Goal: Information Seeking & Learning: Learn about a topic

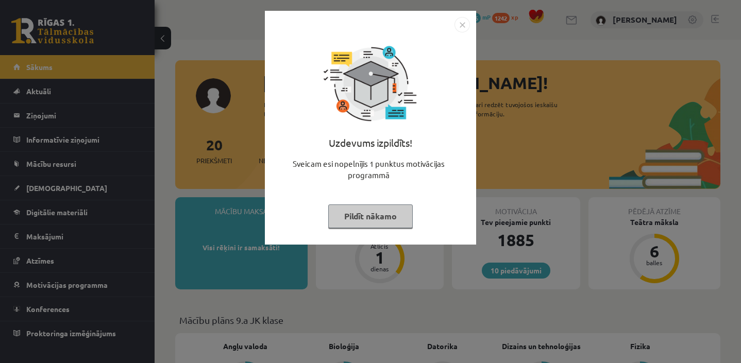
click at [363, 209] on button "Pildīt nākamo" at bounding box center [370, 217] width 85 height 24
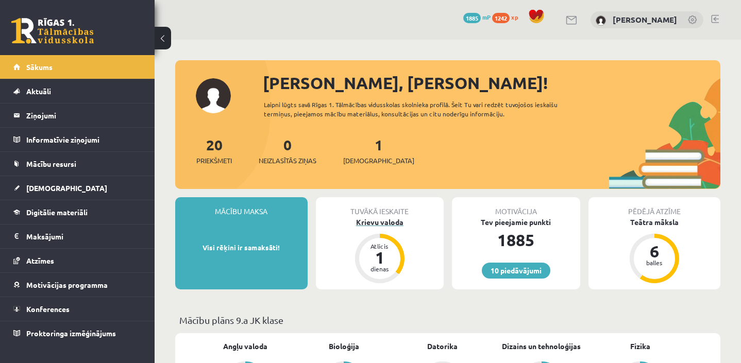
click at [397, 219] on div "Krievu valoda" at bounding box center [380, 222] width 128 height 11
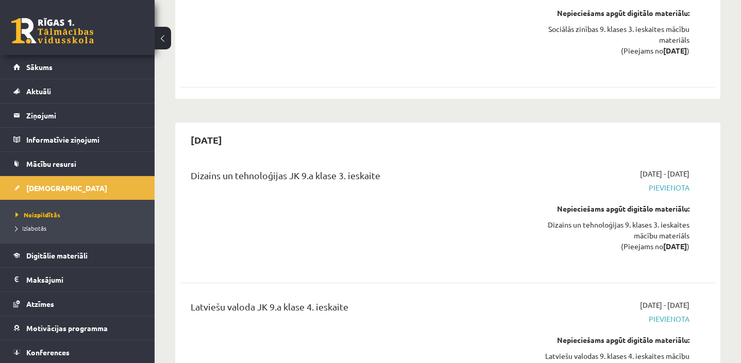
scroll to position [4934, 0]
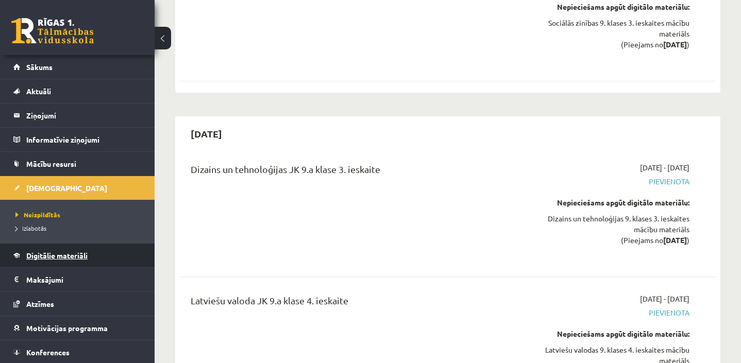
click at [103, 256] on link "Digitālie materiāli" at bounding box center [77, 256] width 128 height 24
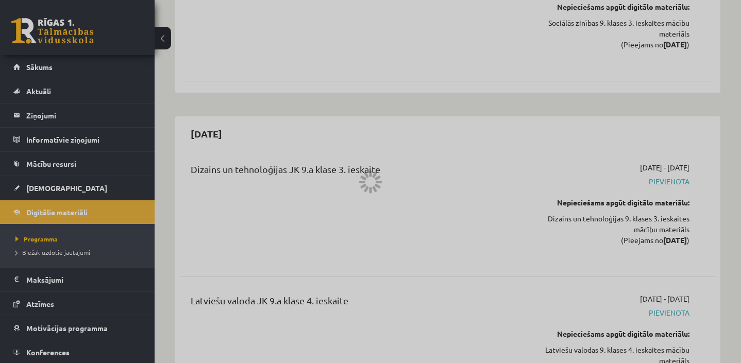
scroll to position [2884, 0]
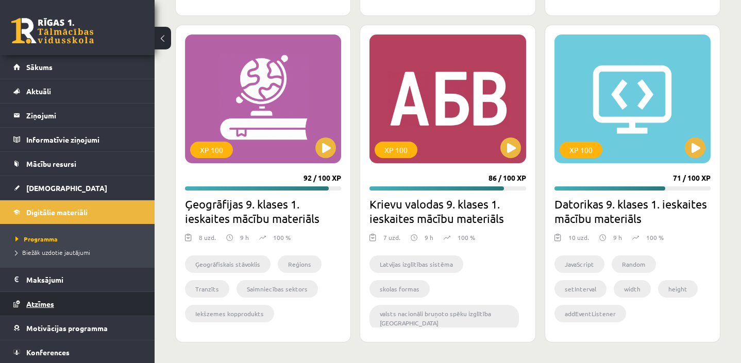
click at [79, 305] on link "Atzīmes" at bounding box center [77, 304] width 128 height 24
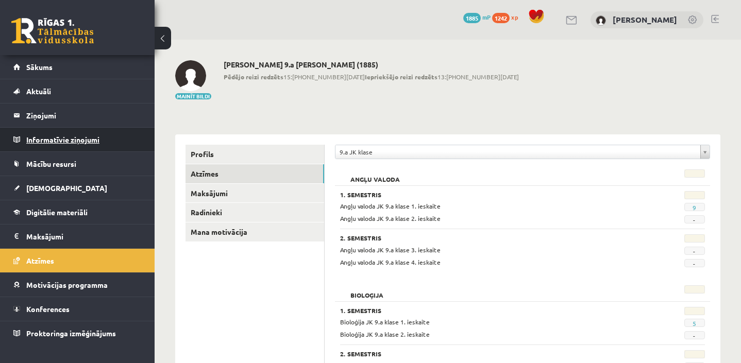
click at [105, 145] on legend "Informatīvie ziņojumi 0" at bounding box center [83, 140] width 115 height 24
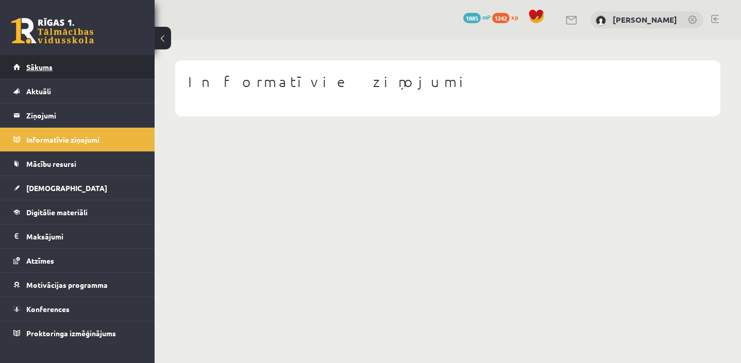
click at [127, 63] on link "Sākums" at bounding box center [77, 67] width 128 height 24
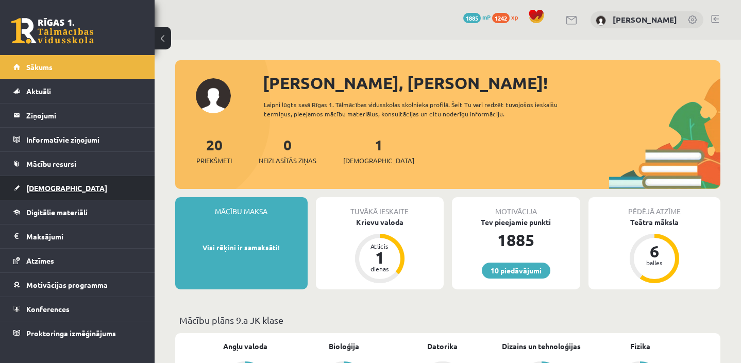
click at [96, 190] on link "[DEMOGRAPHIC_DATA]" at bounding box center [77, 188] width 128 height 24
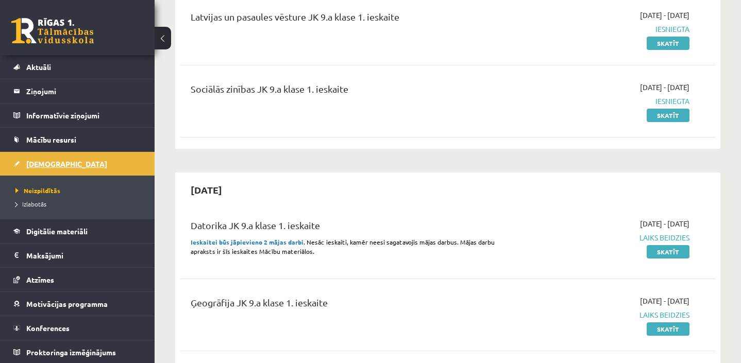
scroll to position [25, 0]
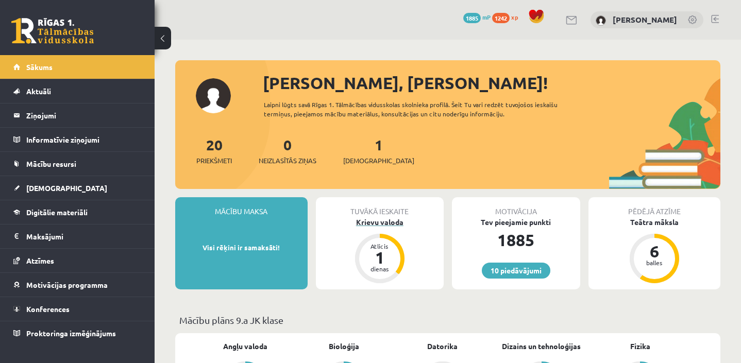
click at [388, 226] on div "Krievu valoda" at bounding box center [380, 222] width 128 height 11
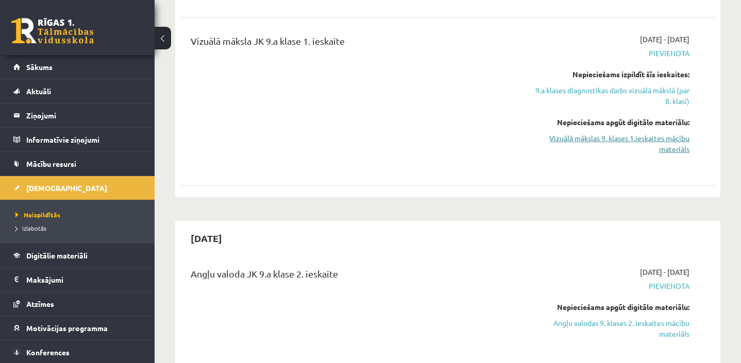
scroll to position [1257, 0]
click at [643, 142] on link "Vizuālā mākslas 9. klases 1.ieskaites mācību materiāls" at bounding box center [611, 143] width 156 height 22
